Goal: Transaction & Acquisition: Purchase product/service

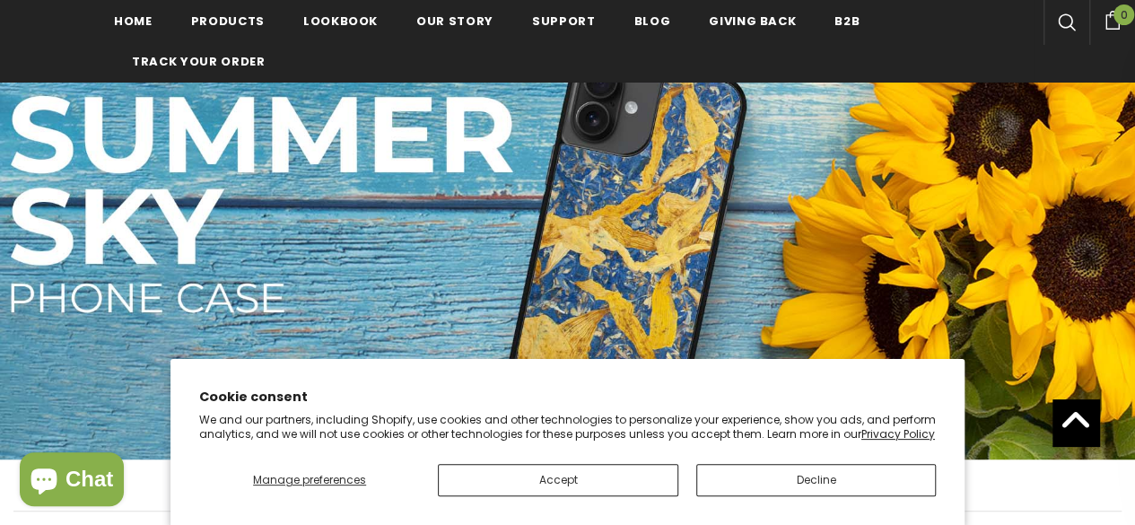
scroll to position [264, 0]
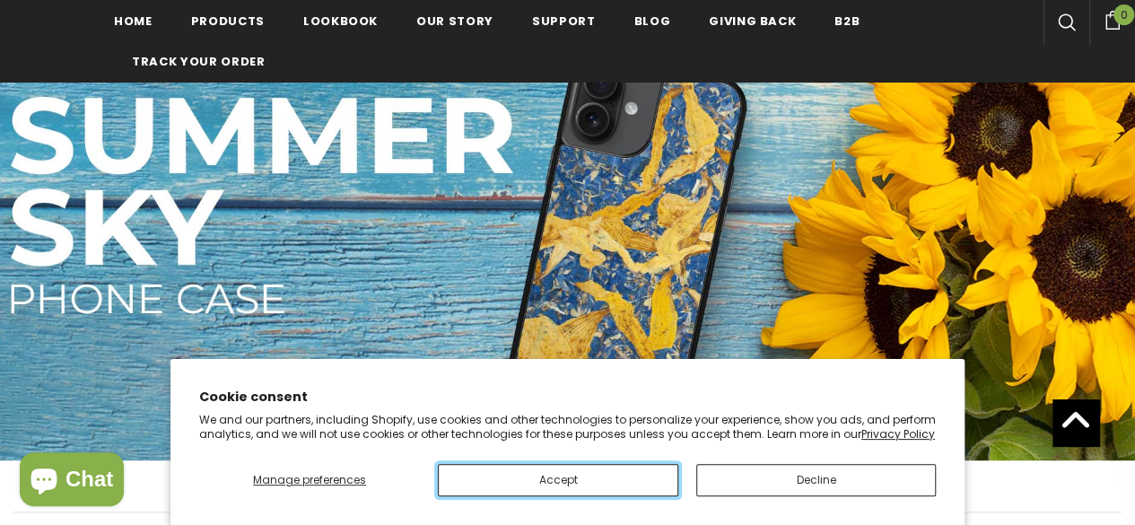
click at [626, 467] on button "Accept" at bounding box center [558, 480] width 240 height 32
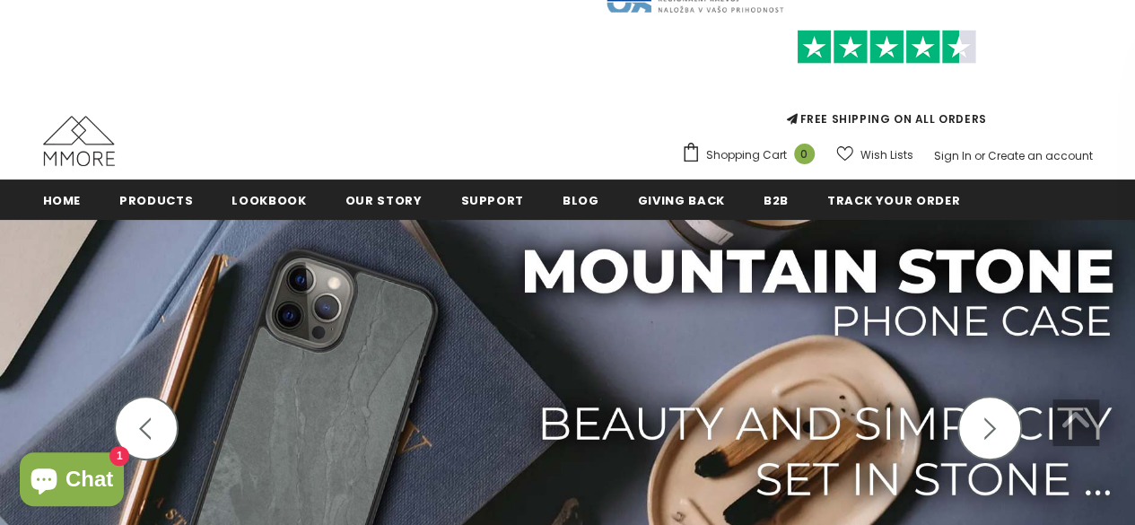
scroll to position [0, 0]
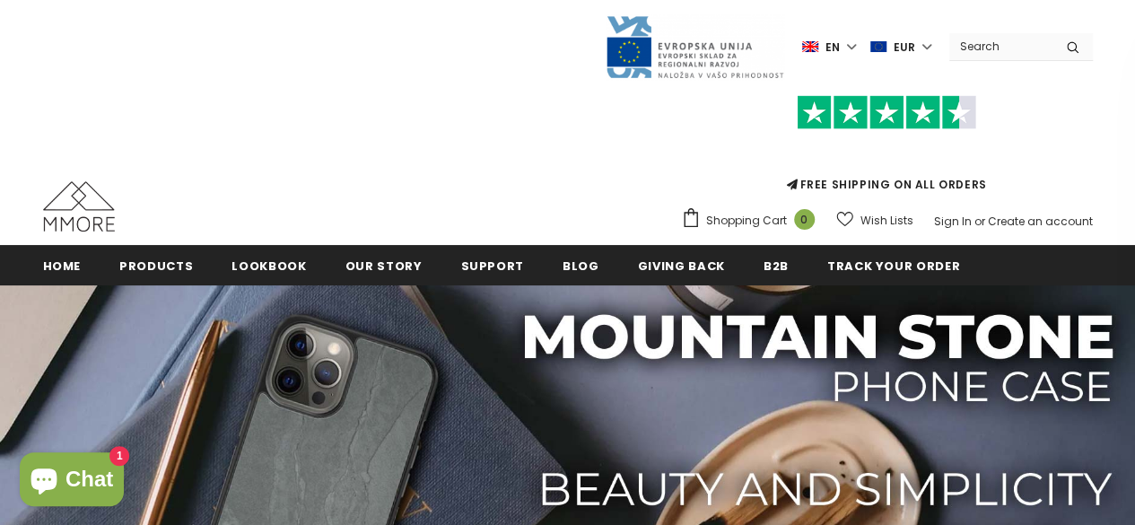
click at [1014, 44] on input "Search Site" at bounding box center [1000, 46] width 103 height 26
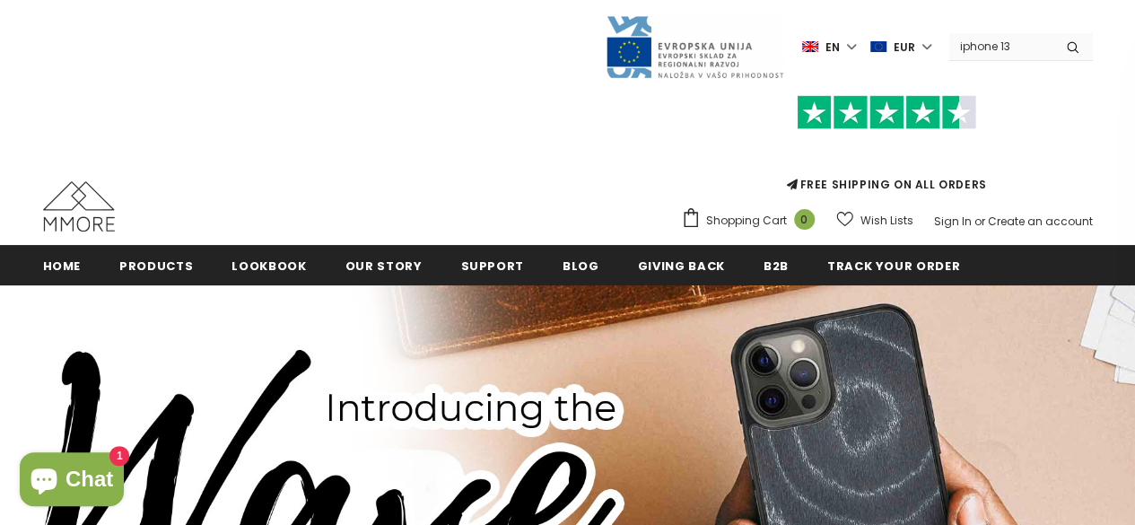
type input "iphone 13"
click at [1052, 33] on button "submit" at bounding box center [1072, 46] width 40 height 27
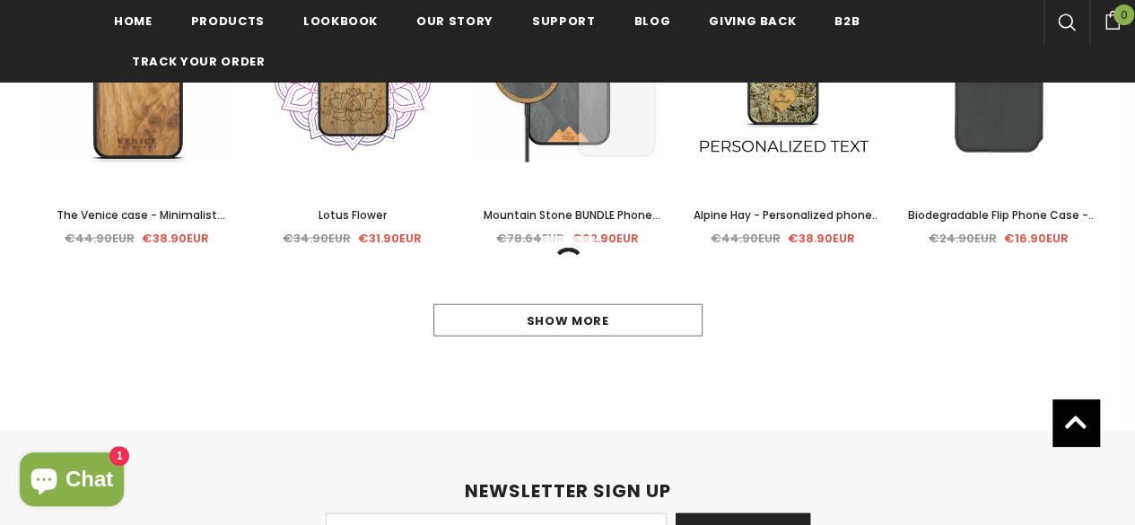
scroll to position [2126, 0]
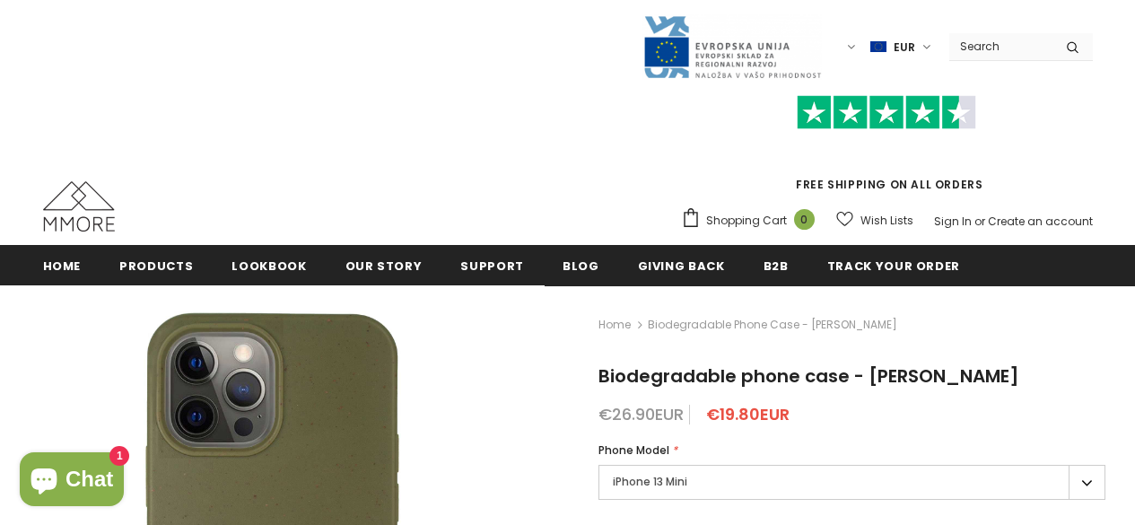
scroll to position [207, 0]
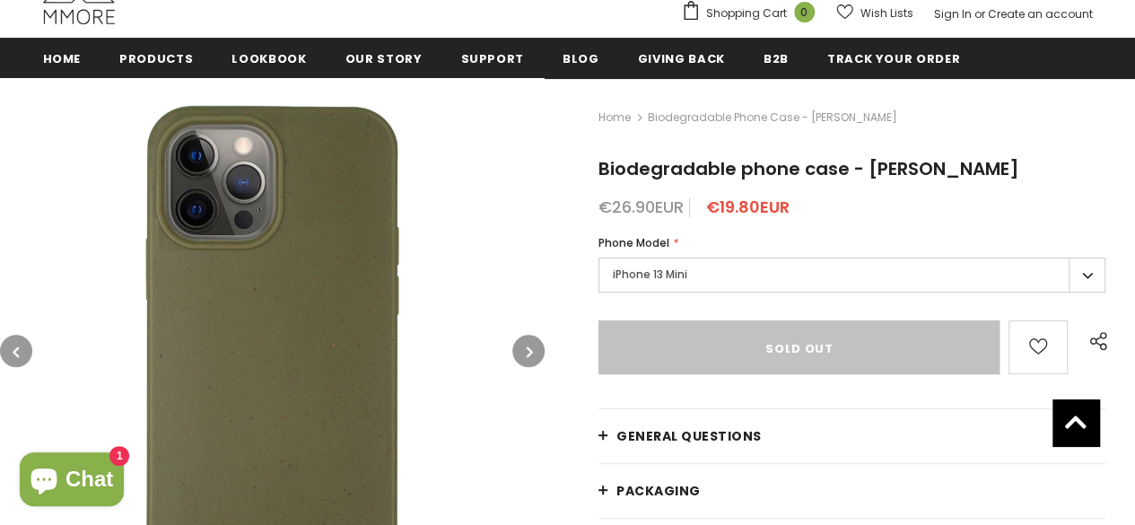
click at [745, 275] on label "iPhone 13 Mini" at bounding box center [851, 274] width 507 height 35
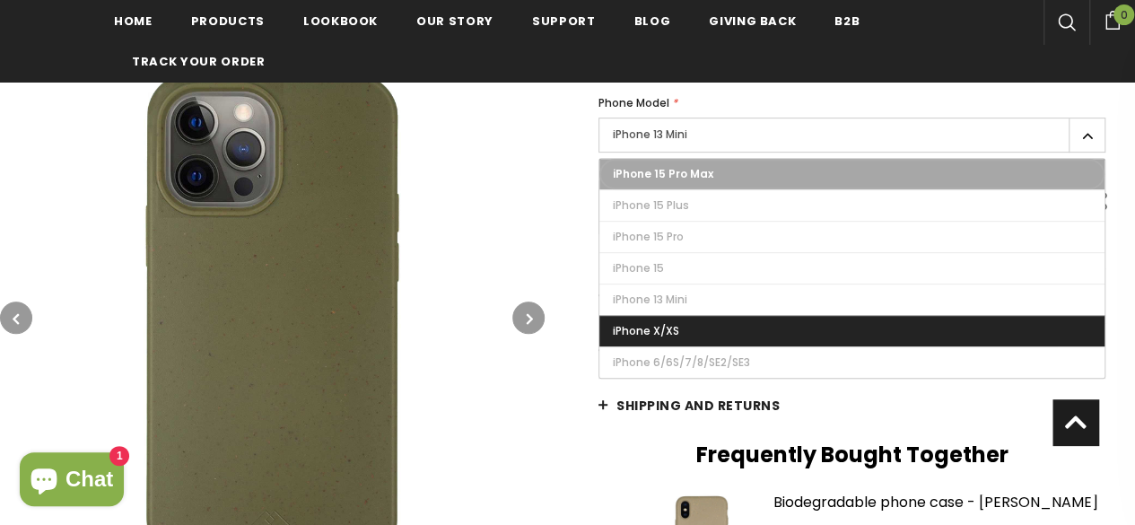
scroll to position [348, 0]
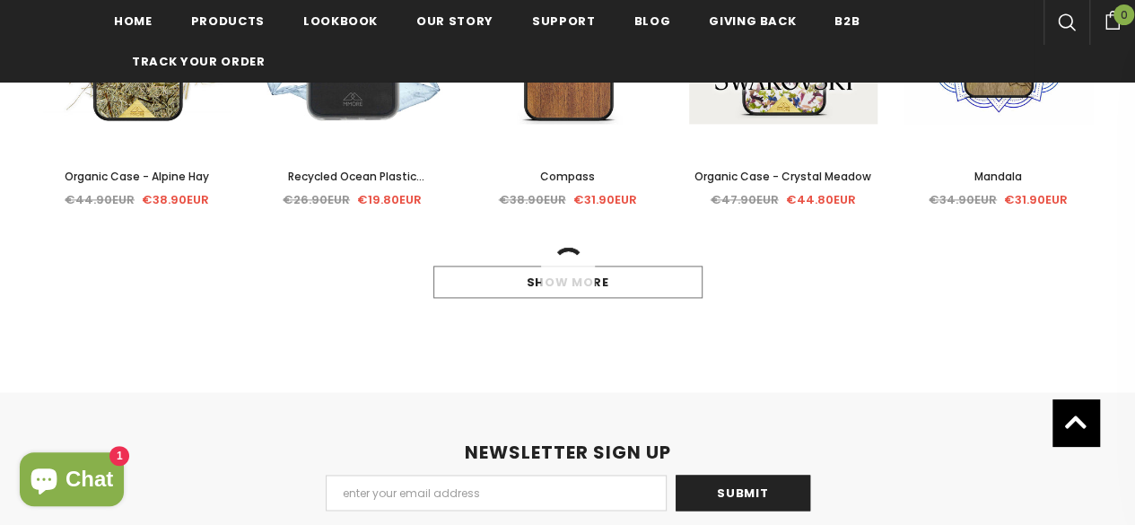
scroll to position [1142, 0]
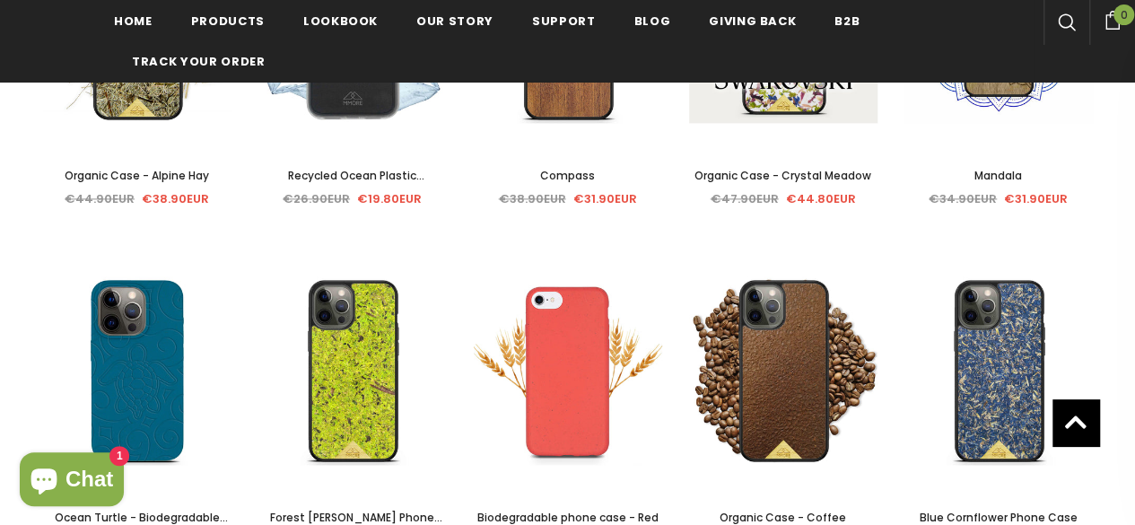
click at [400, 403] on div "Sale Select options Quick View" at bounding box center [352, 371] width 188 height 194
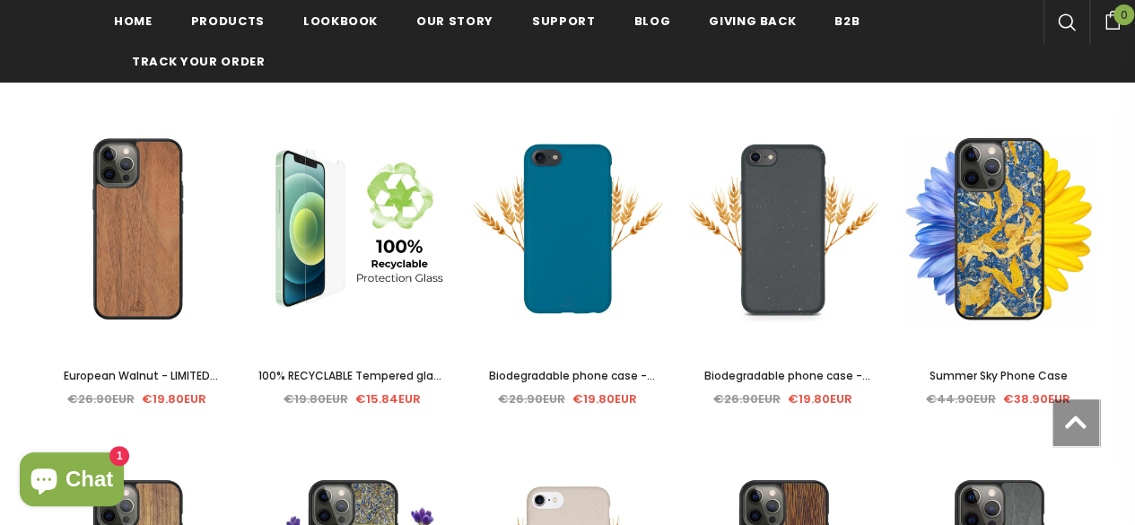
scroll to position [259, 0]
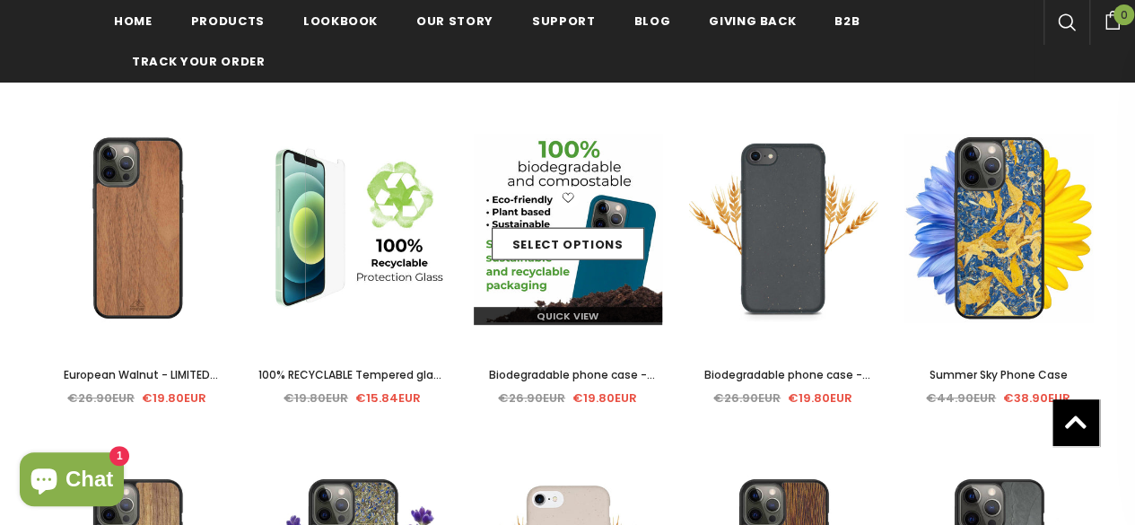
click at [568, 198] on icon at bounding box center [567, 197] width 23 height 23
click at [605, 192] on div "Select options" at bounding box center [568, 228] width 188 height 85
click at [582, 246] on link "Select options" at bounding box center [568, 244] width 153 height 32
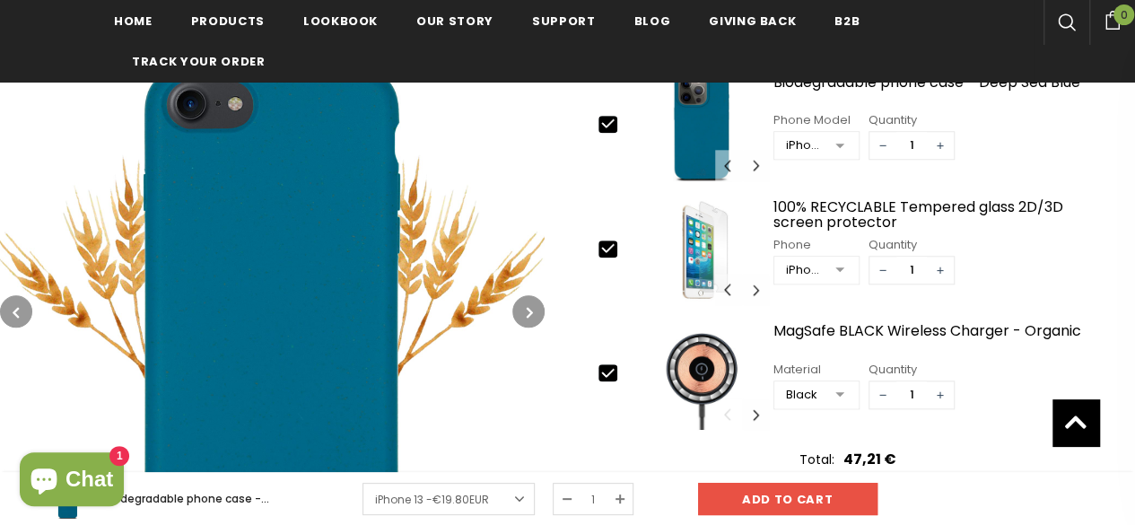
scroll to position [770, 0]
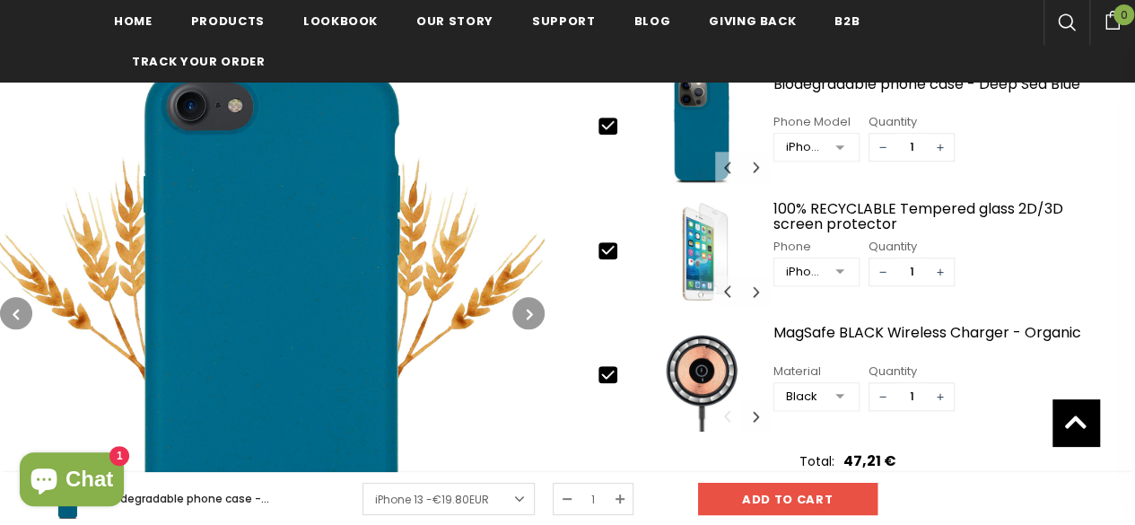
click at [606, 374] on icon at bounding box center [608, 375] width 12 height 8
type input "0"
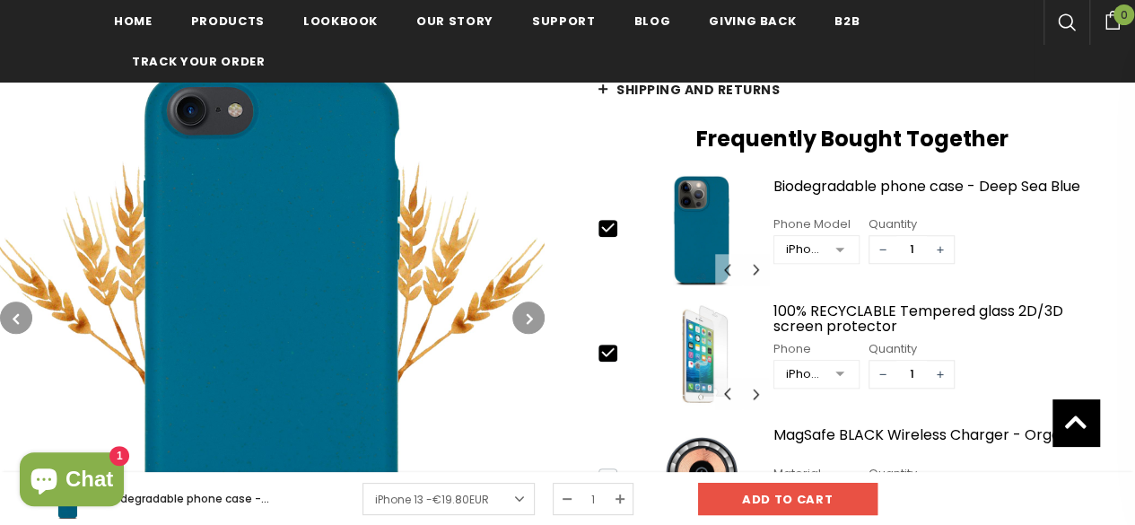
scroll to position [667, 0]
click at [524, 320] on button "button" at bounding box center [528, 317] width 32 height 32
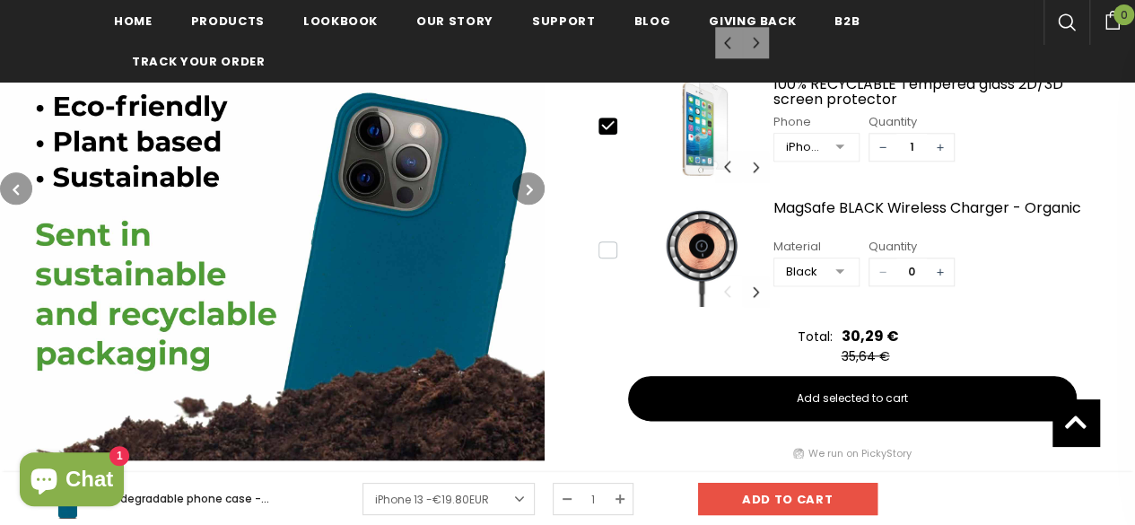
scroll to position [894, 0]
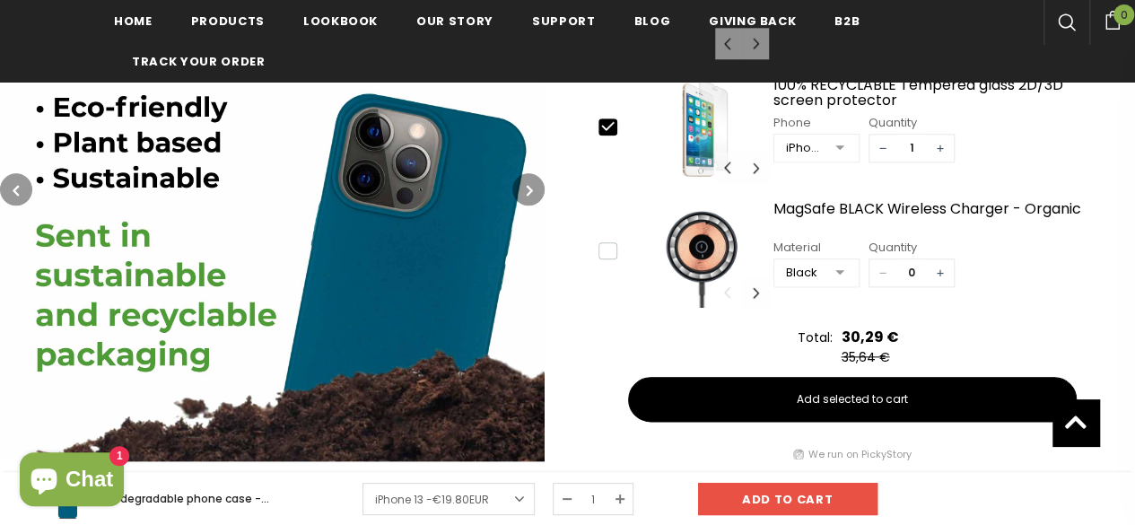
click at [528, 186] on icon "button" at bounding box center [530, 190] width 6 height 18
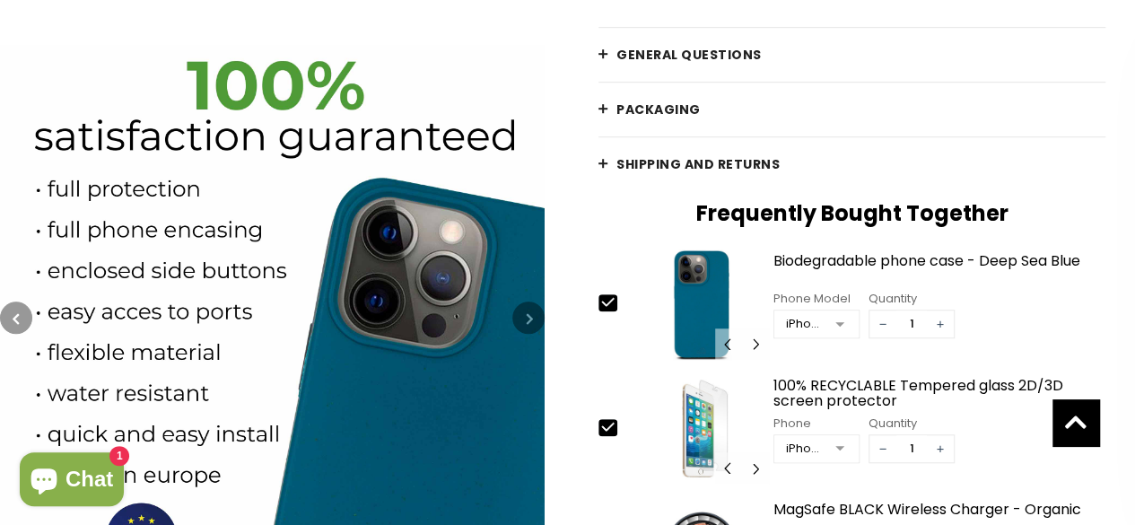
scroll to position [0, 0]
